Goal: Find specific page/section: Find specific page/section

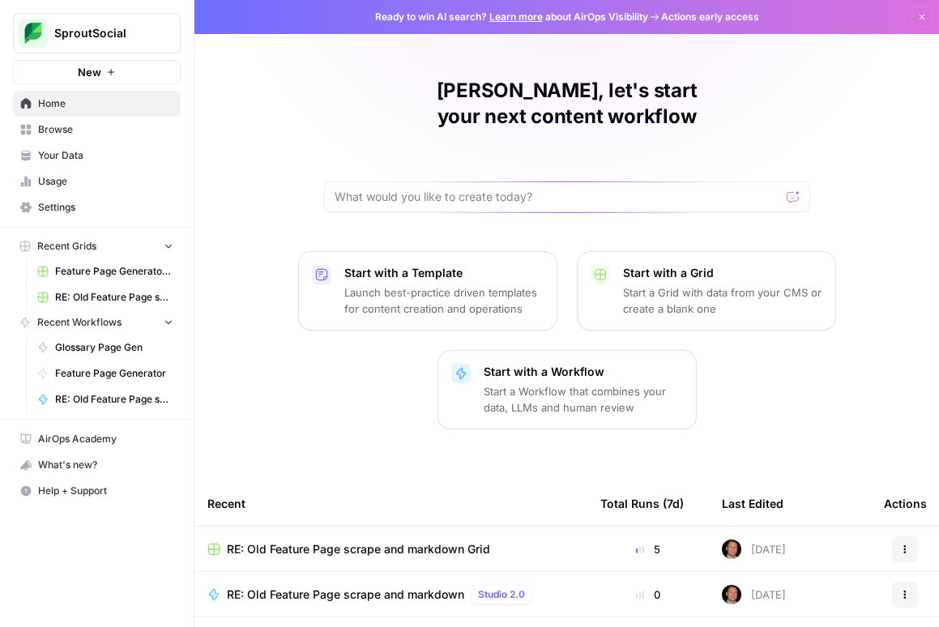
click at [103, 344] on span "Glossary Page Gen" at bounding box center [114, 347] width 118 height 15
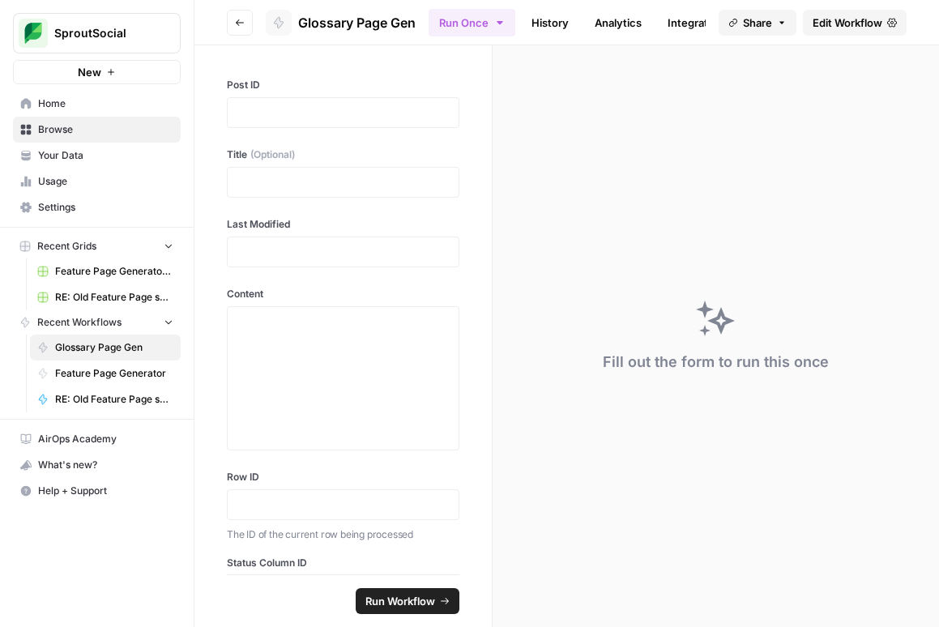
click at [831, 20] on span "Edit Workflow" at bounding box center [848, 23] width 70 height 16
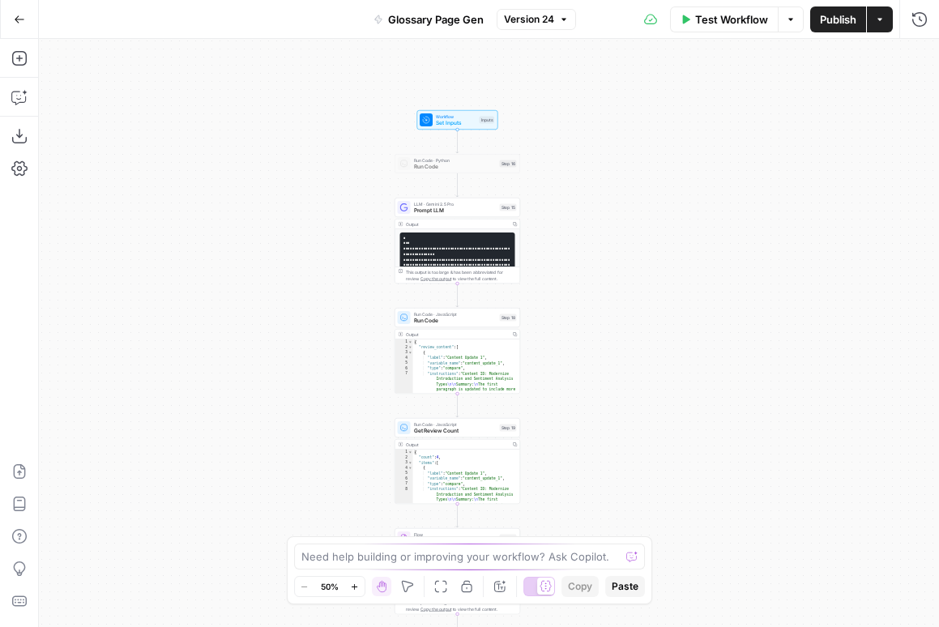
drag, startPoint x: 400, startPoint y: 142, endPoint x: 368, endPoint y: 214, distance: 78.8
click at [368, 214] on div "Workflow Set Inputs Inputs Run Code · Python Run Code Step 16 LLM · Gemini 2.5 …" at bounding box center [489, 333] width 901 height 588
click at [14, 15] on icon "button" at bounding box center [19, 19] width 11 height 11
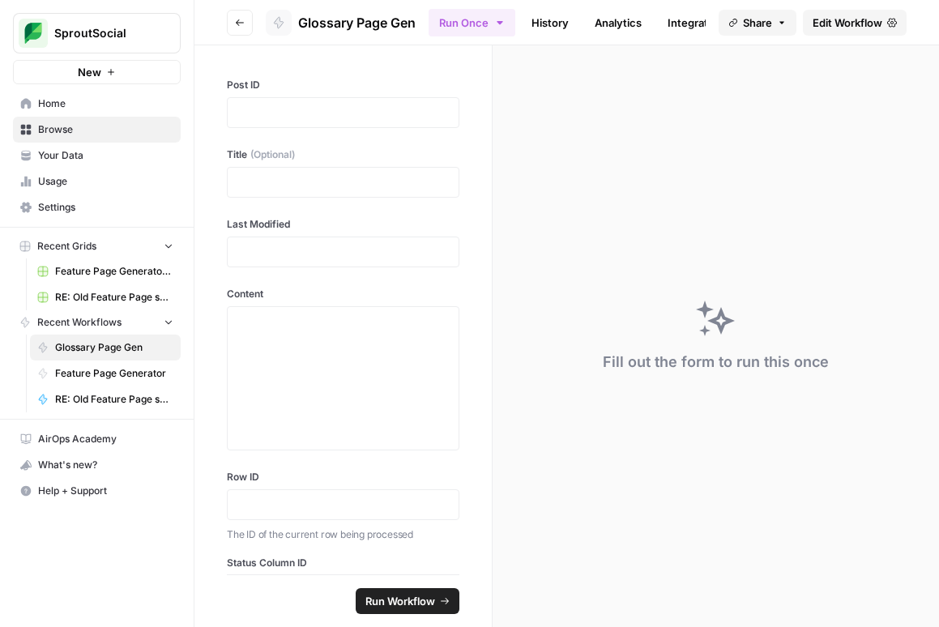
click at [93, 123] on span "Browse" at bounding box center [105, 129] width 135 height 15
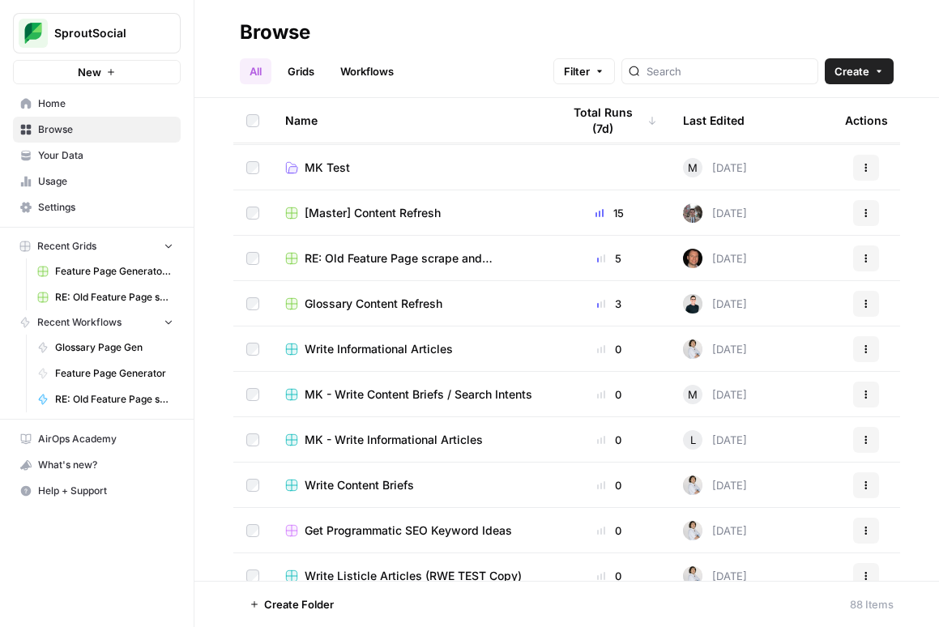
scroll to position [93, 0]
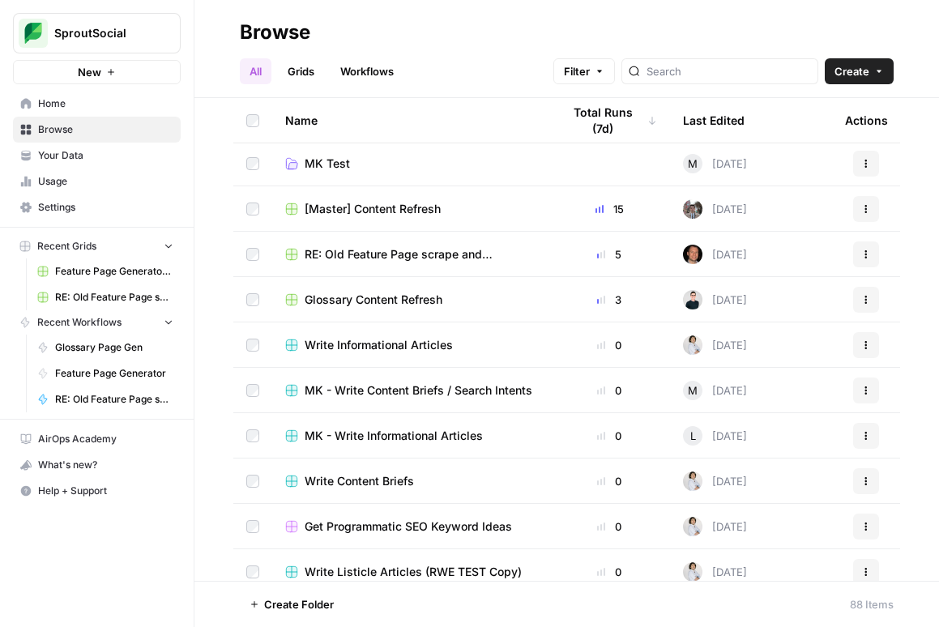
click at [493, 297] on div "Glossary Content Refresh" at bounding box center [410, 300] width 250 height 16
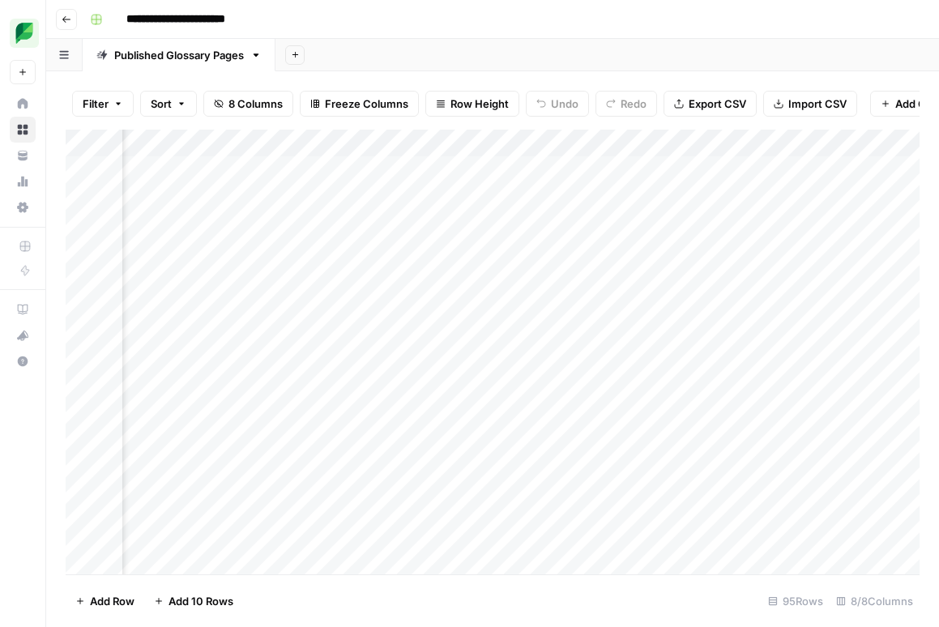
scroll to position [0, 290]
